Goal: Task Accomplishment & Management: Manage account settings

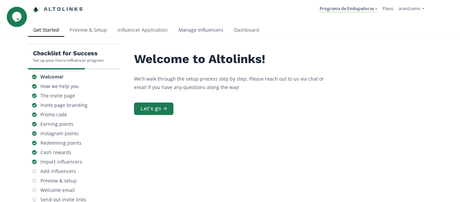
click at [203, 29] on link "Manage Influencers" at bounding box center [201, 30] width 56 height 13
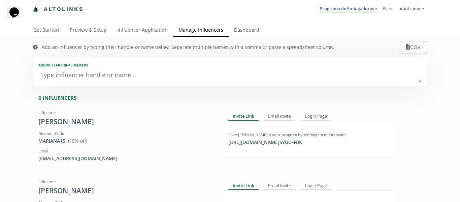
click at [242, 30] on link "Dashboard" at bounding box center [246, 30] width 36 height 13
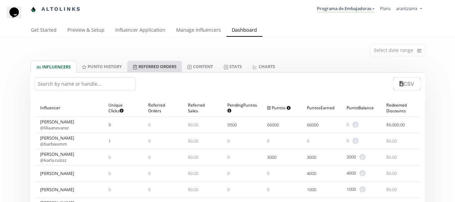
click at [162, 67] on link "Referred Orders" at bounding box center [154, 66] width 55 height 11
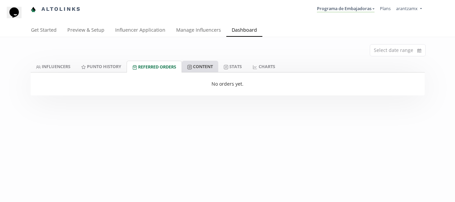
click at [201, 64] on link "Content" at bounding box center [200, 66] width 36 height 11
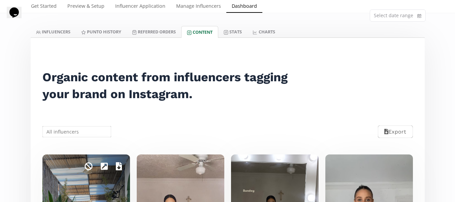
scroll to position [101, 0]
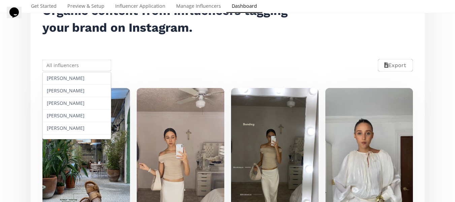
click at [96, 62] on input "text" at bounding box center [76, 65] width 71 height 13
click at [66, 112] on div "[PERSON_NAME]" at bounding box center [77, 115] width 68 height 12
type input "[PERSON_NAME]"
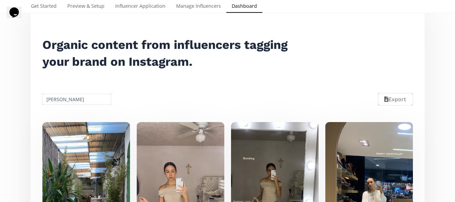
scroll to position [0, 0]
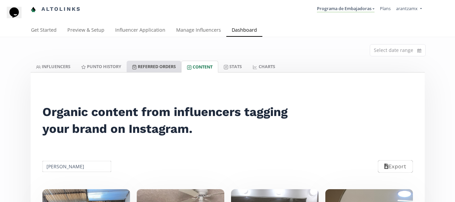
click at [155, 70] on link "Referred Orders" at bounding box center [154, 66] width 55 height 11
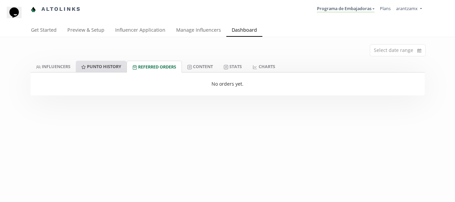
click at [108, 66] on link "Punto HISTORY" at bounding box center [101, 66] width 51 height 11
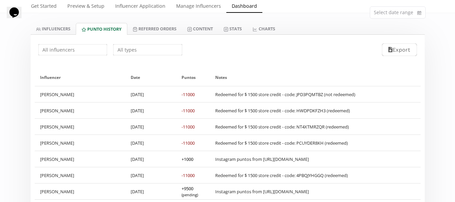
scroll to position [48, 0]
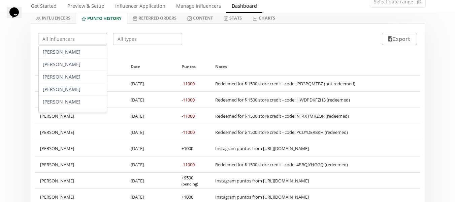
click at [67, 42] on input "text" at bounding box center [72, 38] width 71 height 13
click at [45, 90] on div "[PERSON_NAME]" at bounding box center [73, 89] width 68 height 12
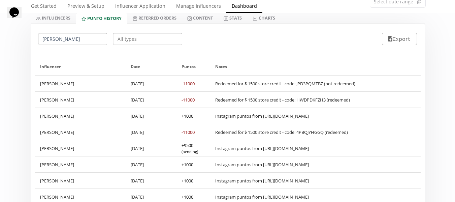
scroll to position [15, 0]
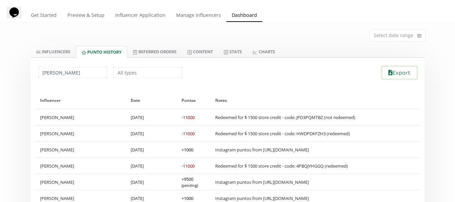
click at [395, 74] on button "Export" at bounding box center [399, 72] width 37 height 14
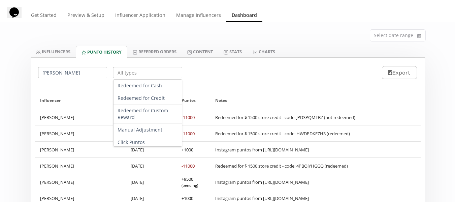
click at [131, 71] on input "text" at bounding box center [147, 72] width 71 height 13
click at [75, 74] on input "[PERSON_NAME]" at bounding box center [72, 72] width 71 height 13
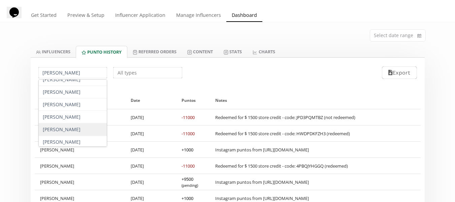
scroll to position [8, 0]
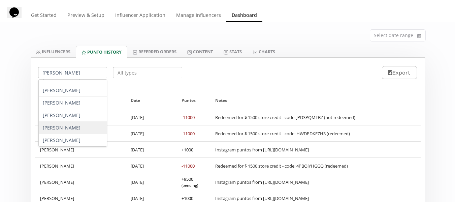
click at [71, 129] on div "[PERSON_NAME]" at bounding box center [73, 127] width 68 height 12
type input "[PERSON_NAME]"
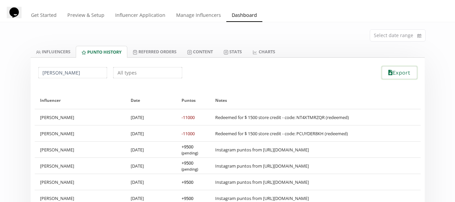
click at [393, 74] on button "Export" at bounding box center [399, 72] width 37 height 14
click at [267, 51] on link "CHARTS" at bounding box center [263, 51] width 33 height 11
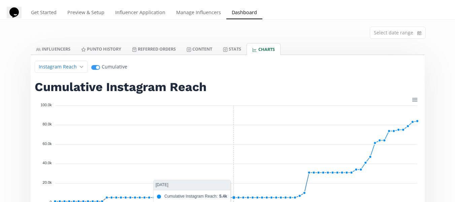
scroll to position [15, 0]
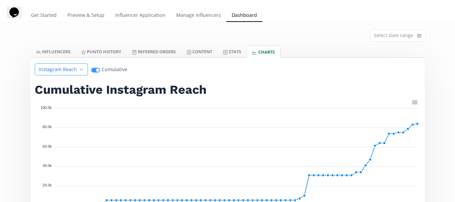
click at [80, 70] on icon "angle down" at bounding box center [81, 69] width 4 height 7
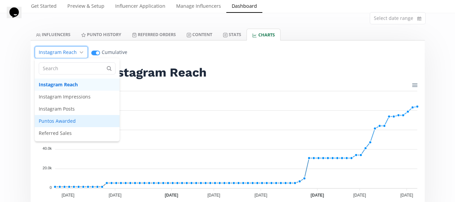
scroll to position [48, 0]
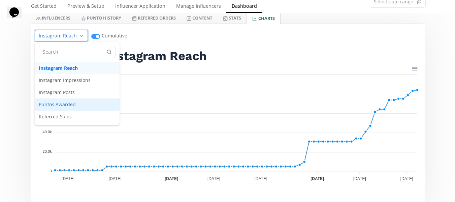
click at [71, 107] on span "Puntos Awarded" at bounding box center [77, 104] width 85 height 12
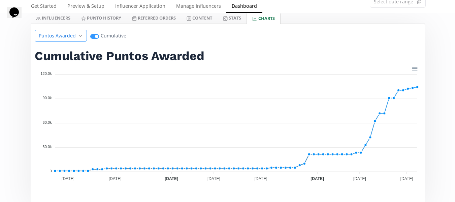
click at [60, 40] on div "Puntos Awarded" at bounding box center [61, 36] width 52 height 12
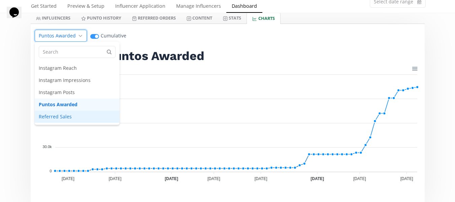
click at [61, 116] on span "Referred Sales" at bounding box center [77, 116] width 85 height 12
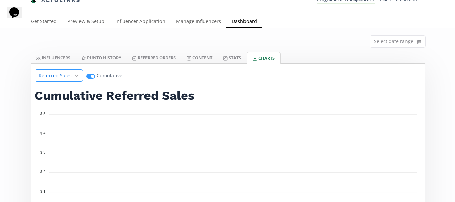
click at [64, 73] on span "Referred Sales" at bounding box center [55, 75] width 33 height 7
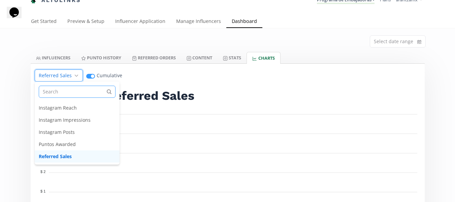
scroll to position [42, 0]
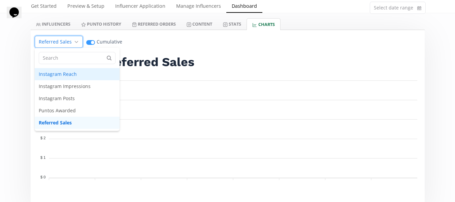
click at [59, 72] on span "Instagram Reach" at bounding box center [77, 74] width 85 height 12
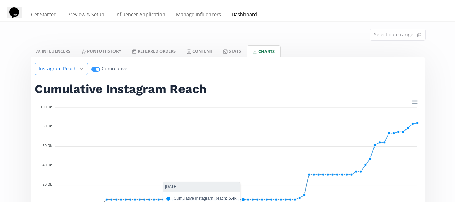
scroll to position [9, 0]
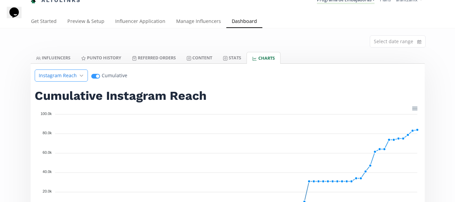
click at [46, 77] on span "Instagram Reach" at bounding box center [58, 75] width 38 height 7
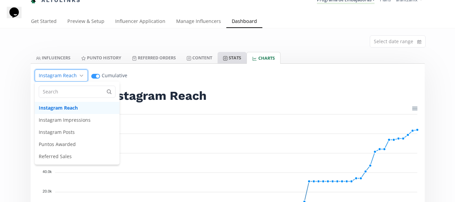
click at [239, 56] on link "Stats" at bounding box center [231, 57] width 29 height 11
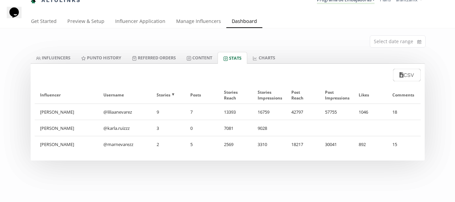
click at [164, 174] on div "Select date range INFLUENCERS Punto HISTORY Referred Orders Content Stats CHART…" at bounding box center [227, 129] width 455 height 202
click at [156, 112] on div "9" at bounding box center [168, 112] width 34 height 16
click at [389, 45] on input at bounding box center [397, 41] width 55 height 11
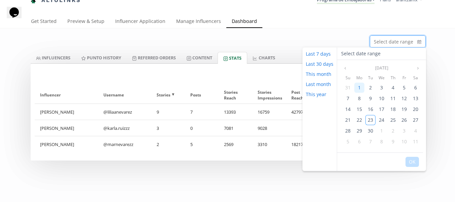
click at [356, 86] on div "1" at bounding box center [359, 87] width 10 height 10
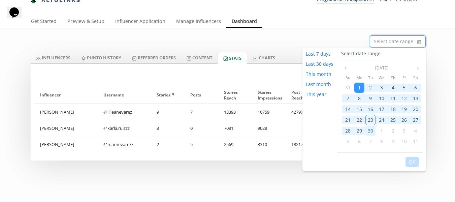
click at [369, 127] on span "30" at bounding box center [369, 130] width 5 height 6
click at [410, 164] on button "OK" at bounding box center [411, 161] width 13 height 10
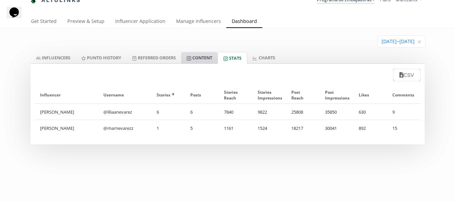
click at [210, 60] on link "Content" at bounding box center [199, 57] width 36 height 11
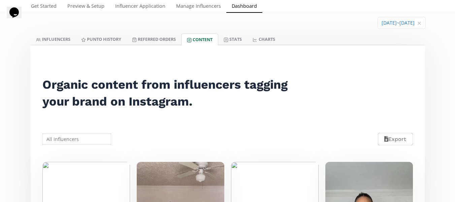
scroll to position [42, 0]
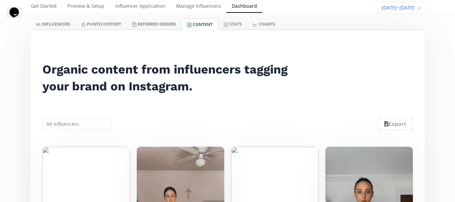
click at [84, 121] on input "text" at bounding box center [76, 123] width 71 height 13
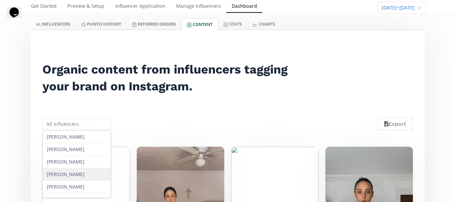
click at [75, 171] on div "[PERSON_NAME]" at bounding box center [77, 174] width 68 height 12
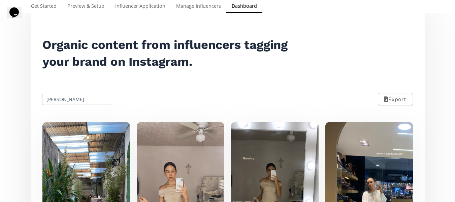
scroll to position [67, 0]
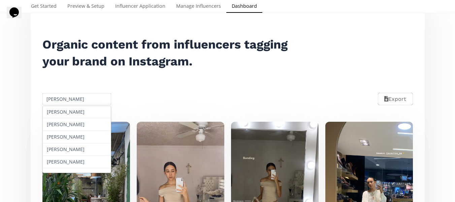
click at [58, 98] on input "[PERSON_NAME]" at bounding box center [76, 98] width 71 height 13
click at [65, 154] on div "[PERSON_NAME]" at bounding box center [77, 149] width 68 height 12
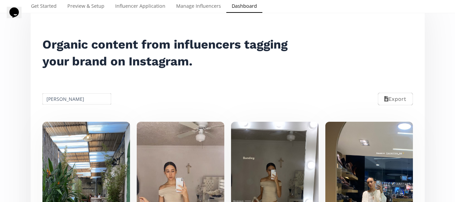
click at [63, 101] on input "[PERSON_NAME]" at bounding box center [76, 98] width 71 height 13
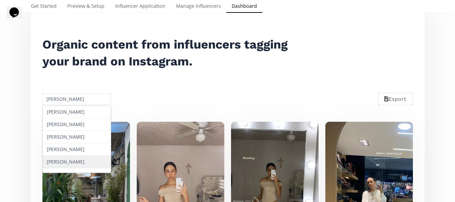
click at [70, 162] on div "[PERSON_NAME]" at bounding box center [77, 161] width 68 height 12
type input "[PERSON_NAME]"
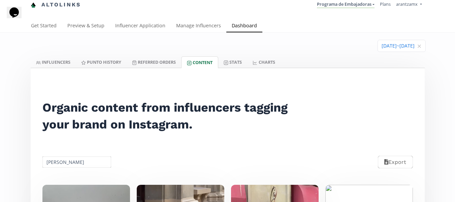
scroll to position [0, 0]
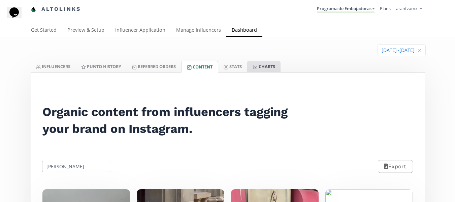
click at [262, 67] on link "CHARTS" at bounding box center [263, 66] width 33 height 11
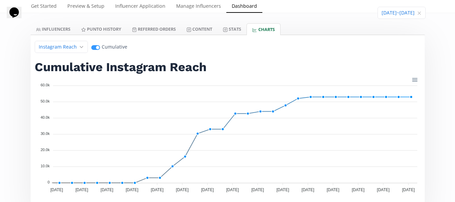
scroll to position [39, 0]
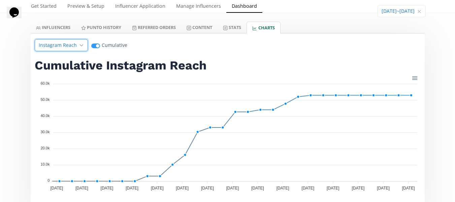
click at [69, 47] on span "Instagram Reach" at bounding box center [58, 45] width 38 height 7
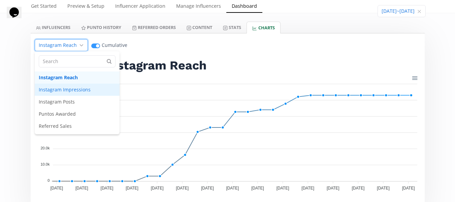
click at [69, 88] on span "Instagram Impressions" at bounding box center [77, 89] width 85 height 12
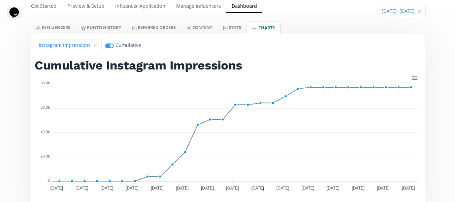
click at [21, 98] on div "[DATE] ~ [DATE] INFLUENCERS Punto HISTORY Referred Orders Content Stats CHARTS …" at bounding box center [227, 105] width 455 height 215
click at [78, 43] on span "Instagram Impressions" at bounding box center [65, 45] width 52 height 7
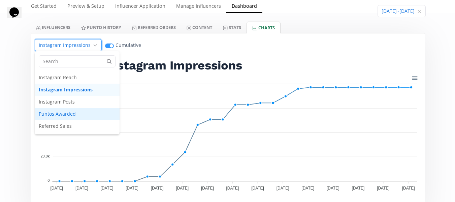
click at [76, 114] on span "Puntos Awarded" at bounding box center [77, 114] width 85 height 12
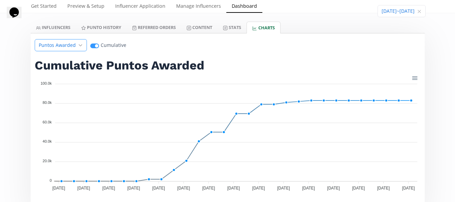
click at [64, 46] on span "Puntos Awarded" at bounding box center [57, 45] width 37 height 7
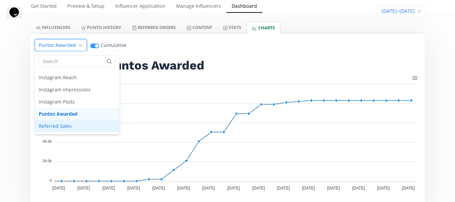
click at [57, 130] on span "Referred Sales" at bounding box center [77, 126] width 85 height 12
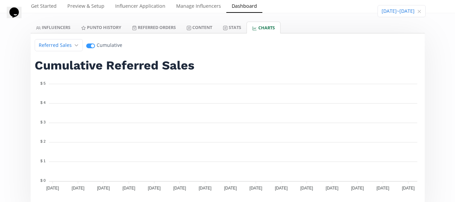
click at [0, 103] on div "[DATE] ~ [DATE] INFLUENCERS Punto HISTORY Referred Orders Content Stats CHARTS …" at bounding box center [227, 105] width 455 height 215
